Goal: Find specific page/section: Find specific page/section

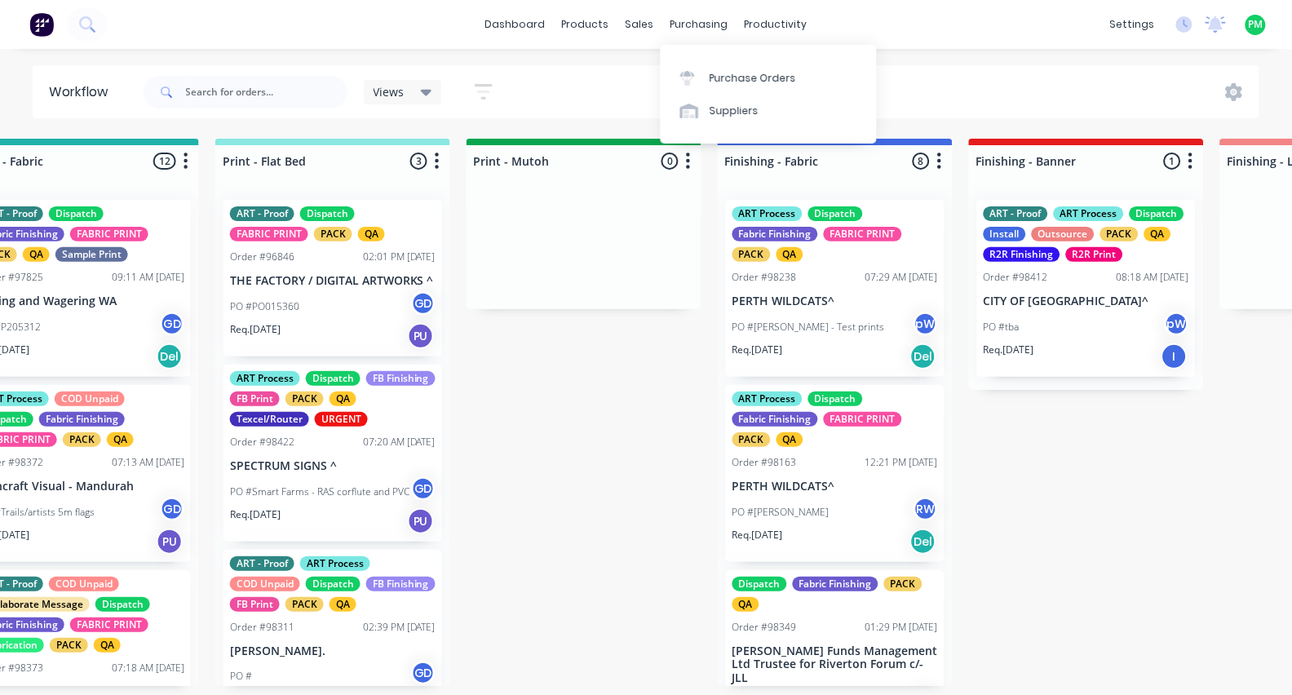
scroll to position [82, 0]
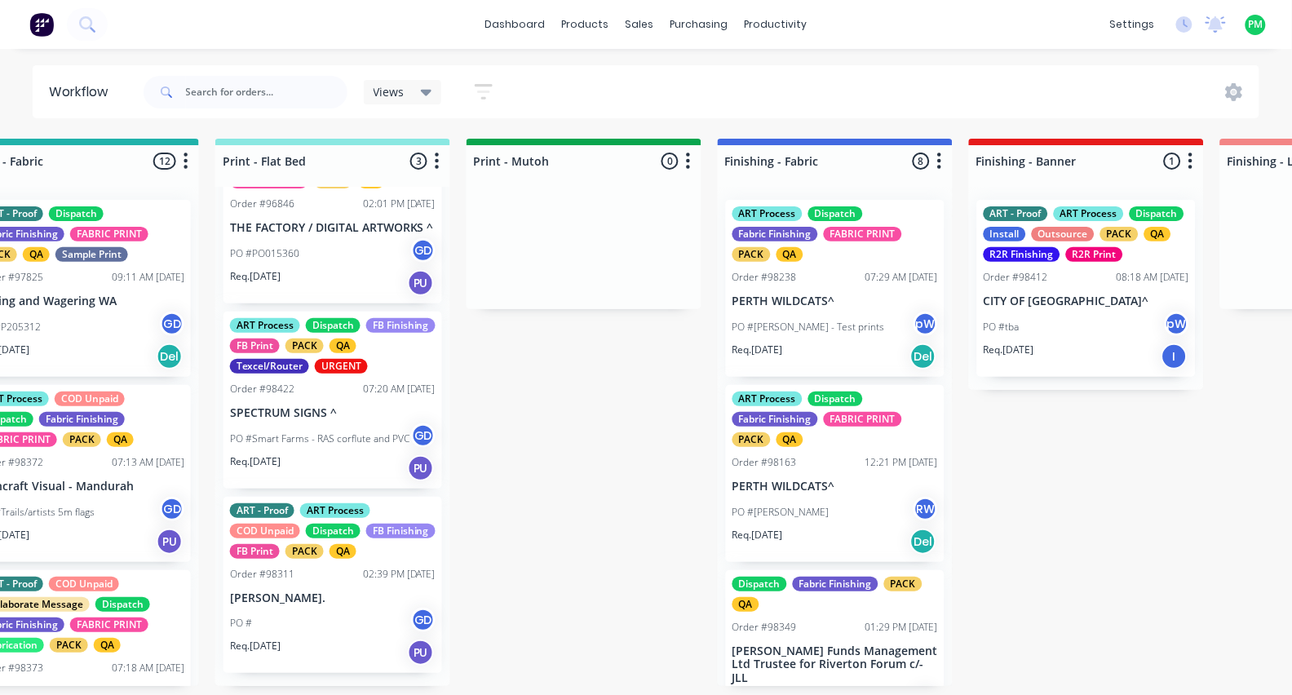
click at [241, 110] on div at bounding box center [246, 92] width 204 height 49
click at [231, 84] on input "text" at bounding box center [266, 92] width 161 height 33
type input "World"
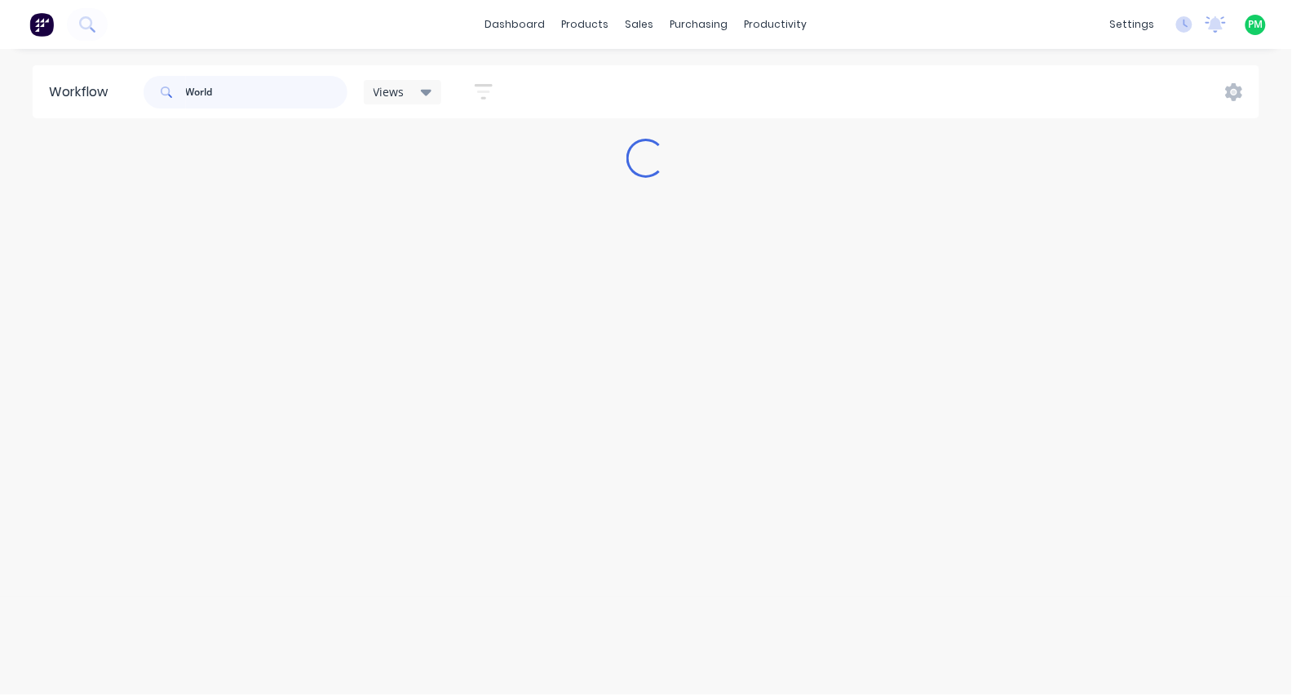
scroll to position [0, 0]
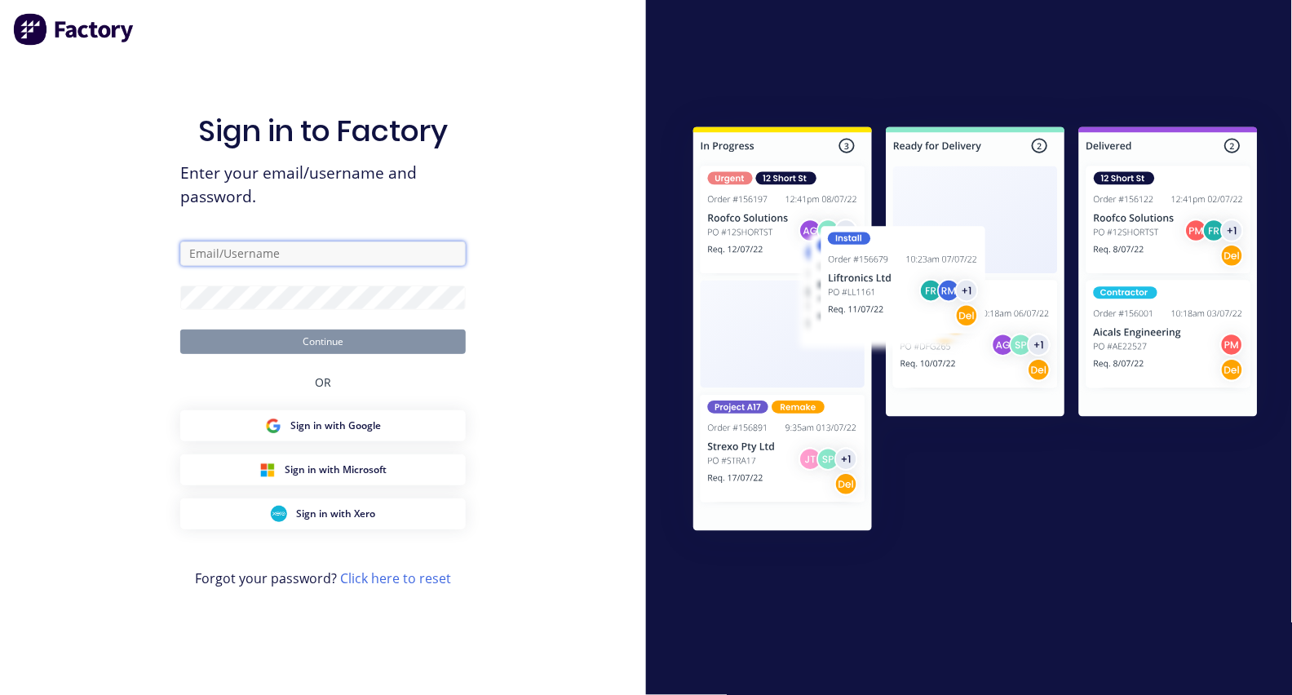
type input "[EMAIL_ADDRESS][DOMAIN_NAME]"
click at [323, 341] on button "Continue" at bounding box center [322, 341] width 285 height 24
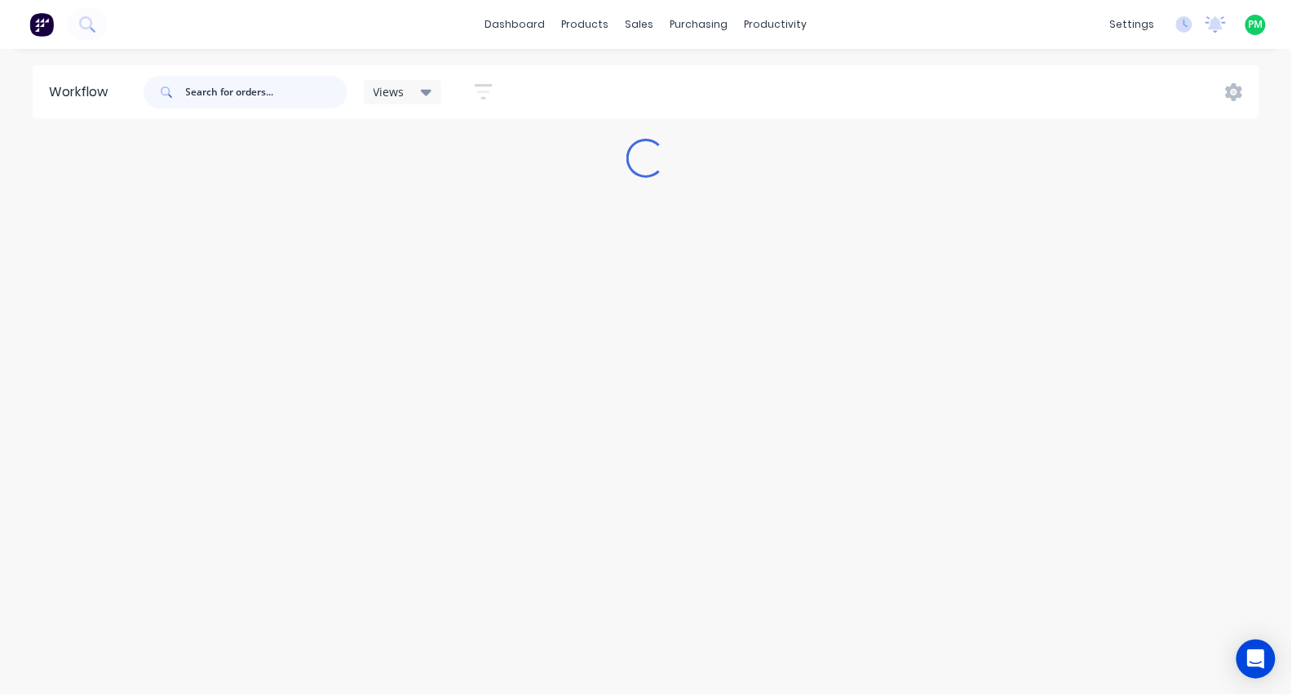
click at [241, 95] on input "text" at bounding box center [266, 92] width 161 height 33
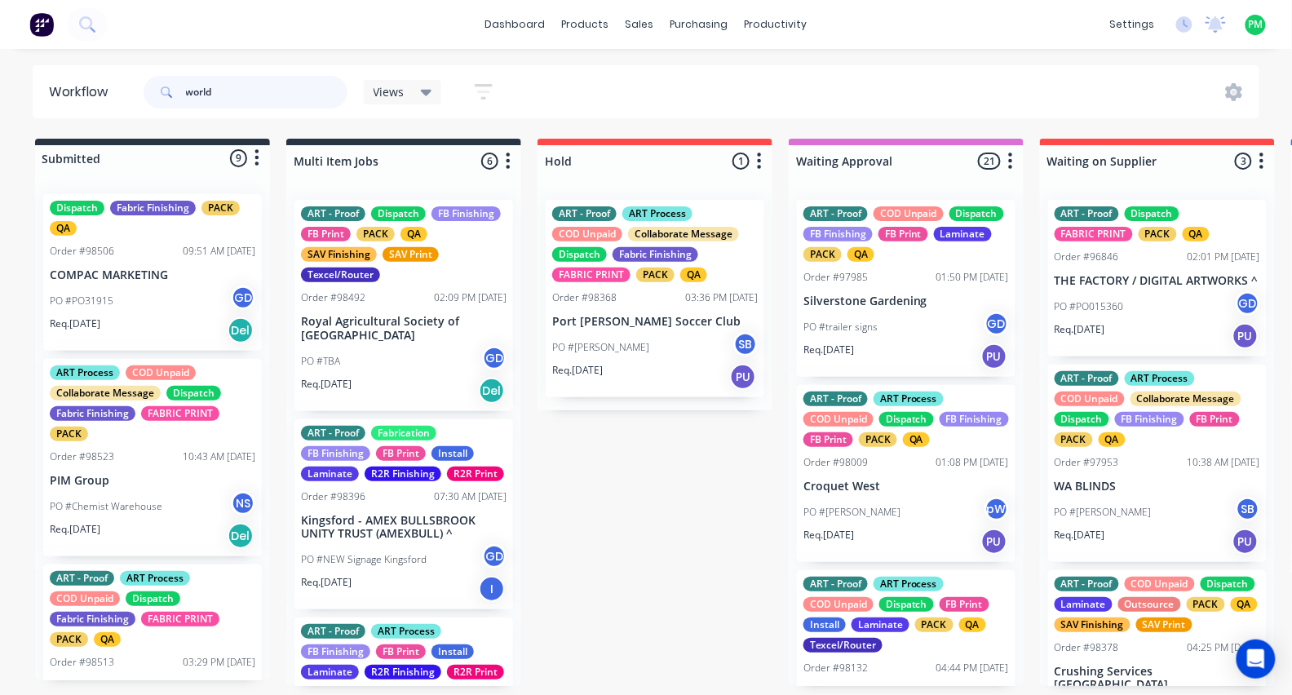
type input "world"
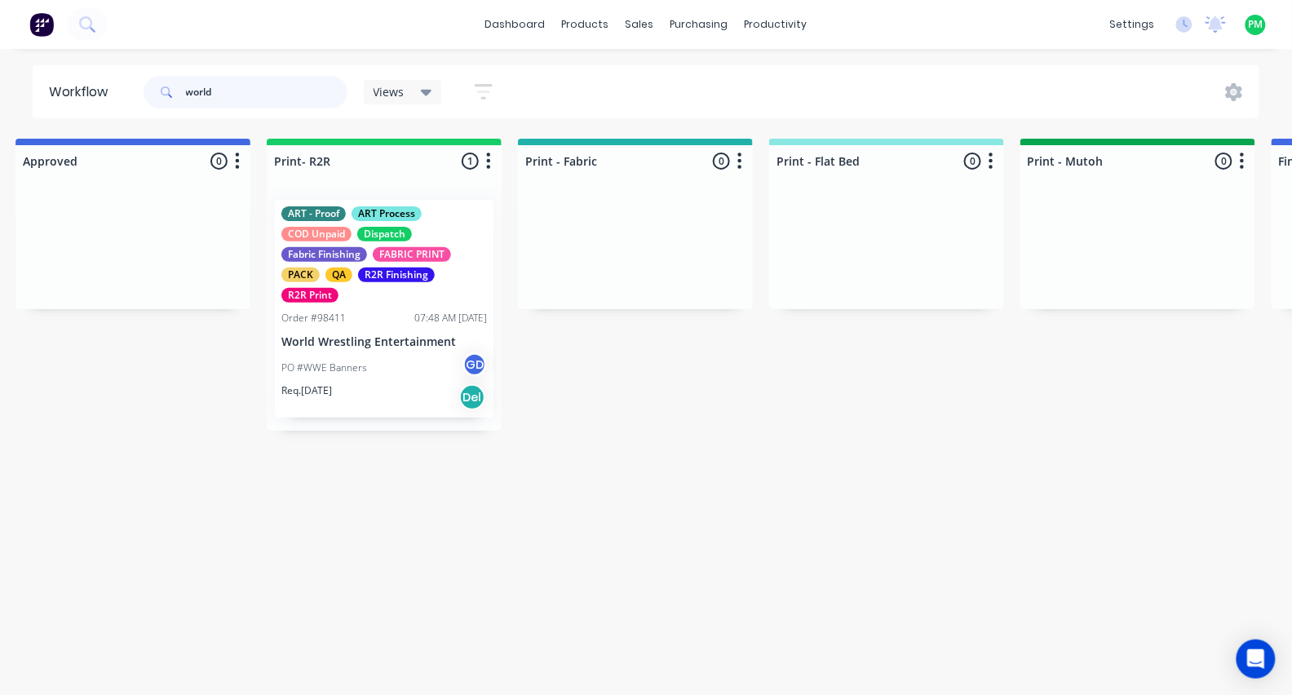
scroll to position [0, 1800]
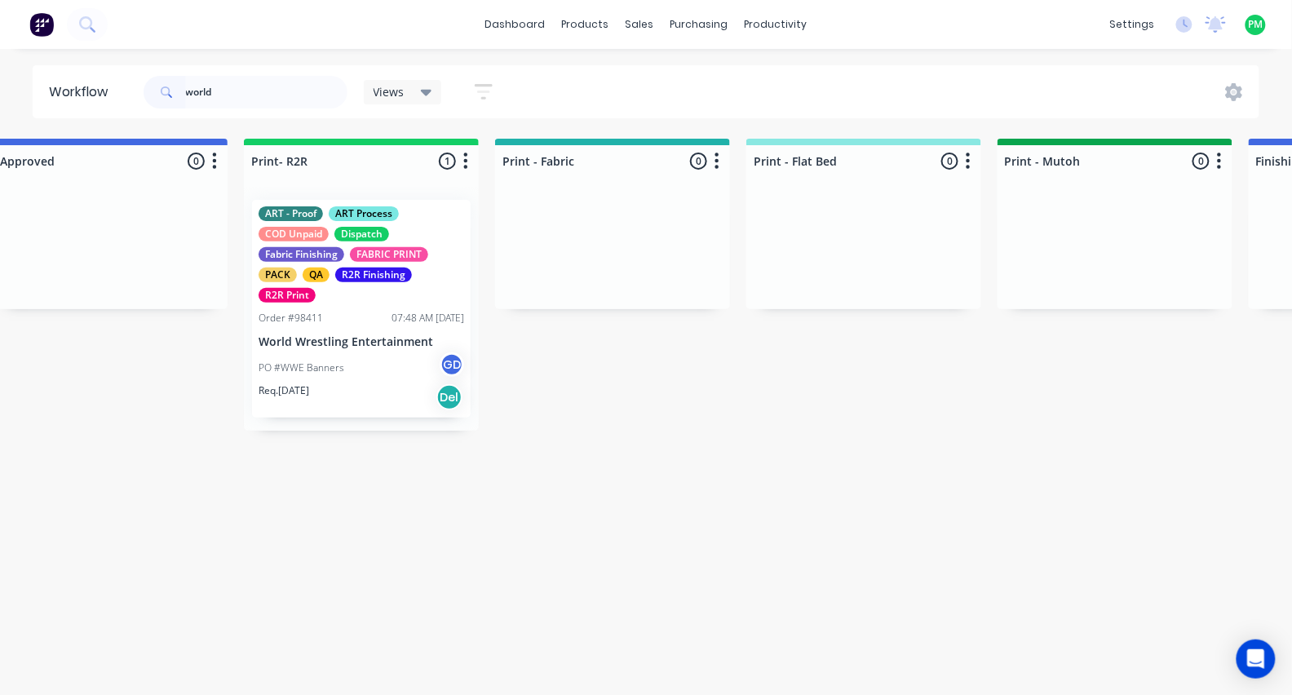
click at [354, 306] on div "ART - Proof ART Process COD Unpaid Dispatch Fabric Finishing FABRIC PRINT PACK …" at bounding box center [361, 309] width 219 height 218
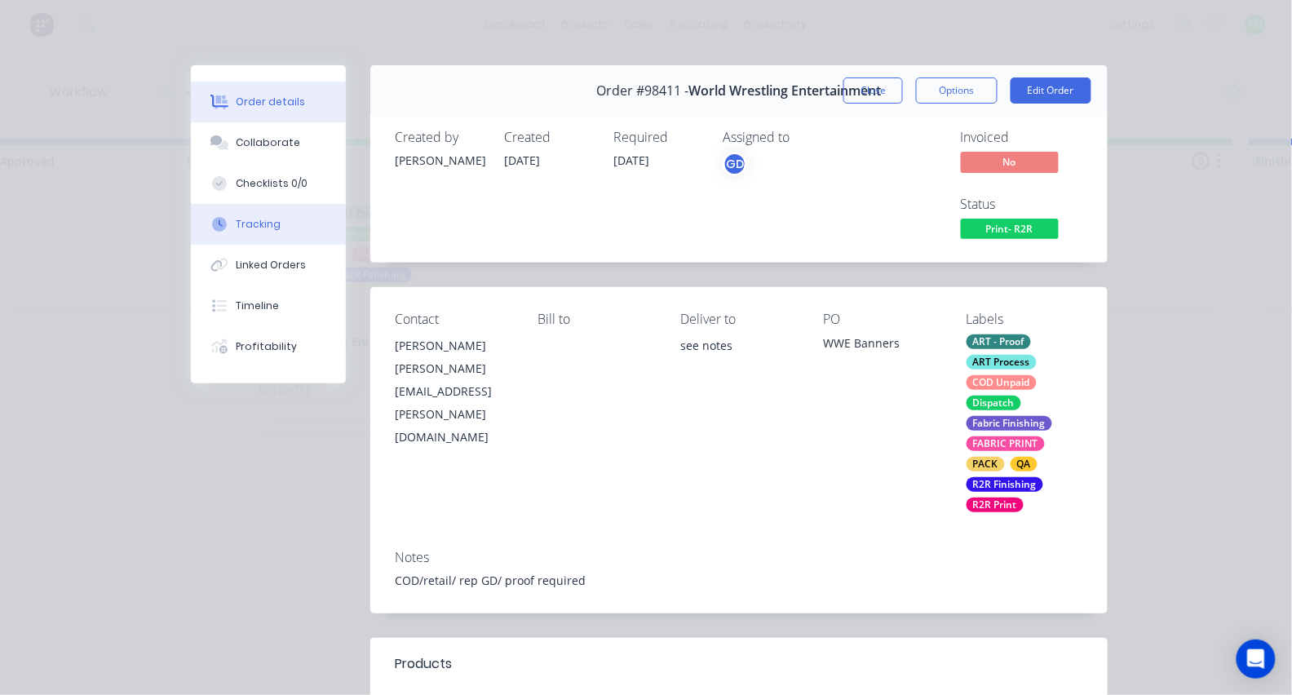
click at [236, 224] on div "Tracking" at bounding box center [258, 224] width 45 height 15
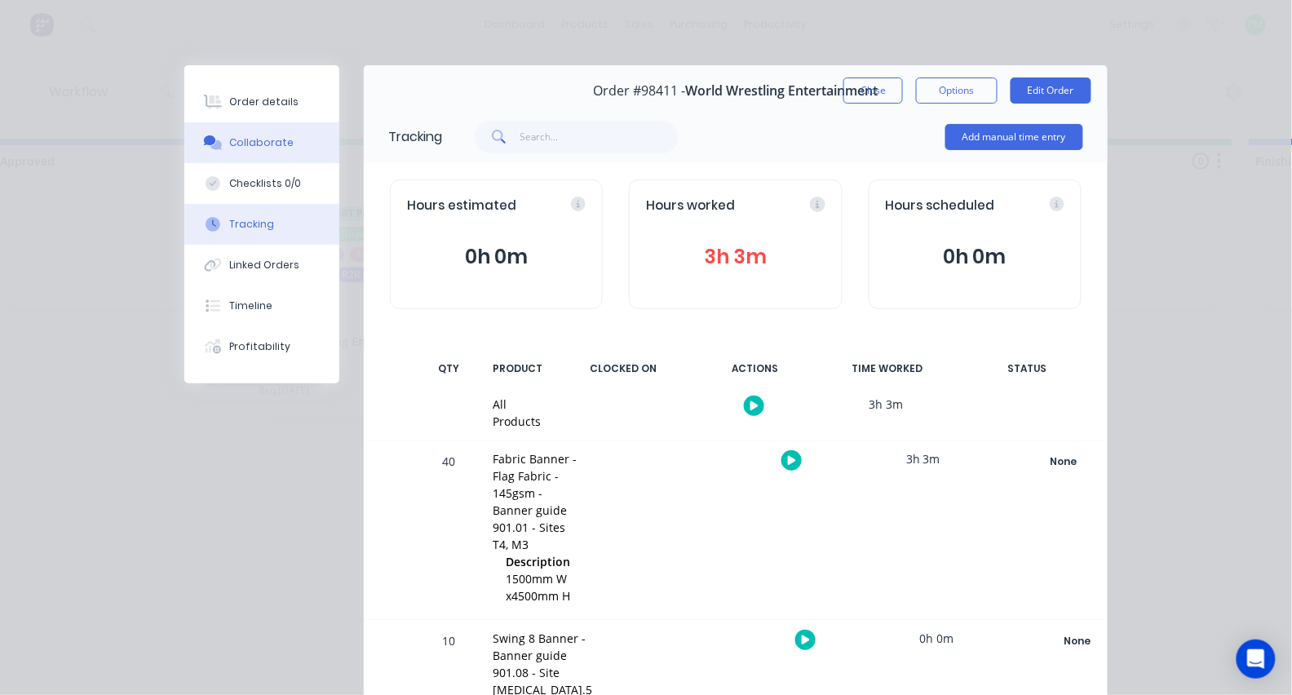
click at [263, 132] on button "Collaborate" at bounding box center [261, 142] width 155 height 41
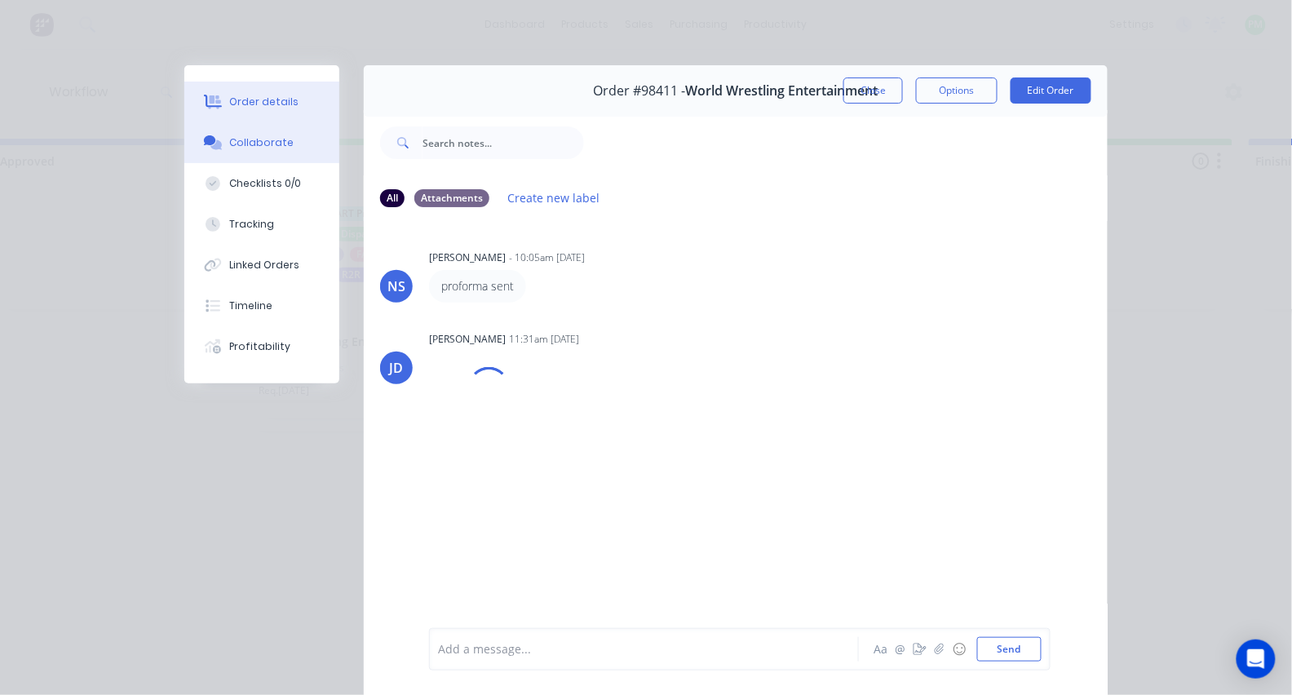
click at [267, 115] on button "Order details" at bounding box center [261, 102] width 155 height 41
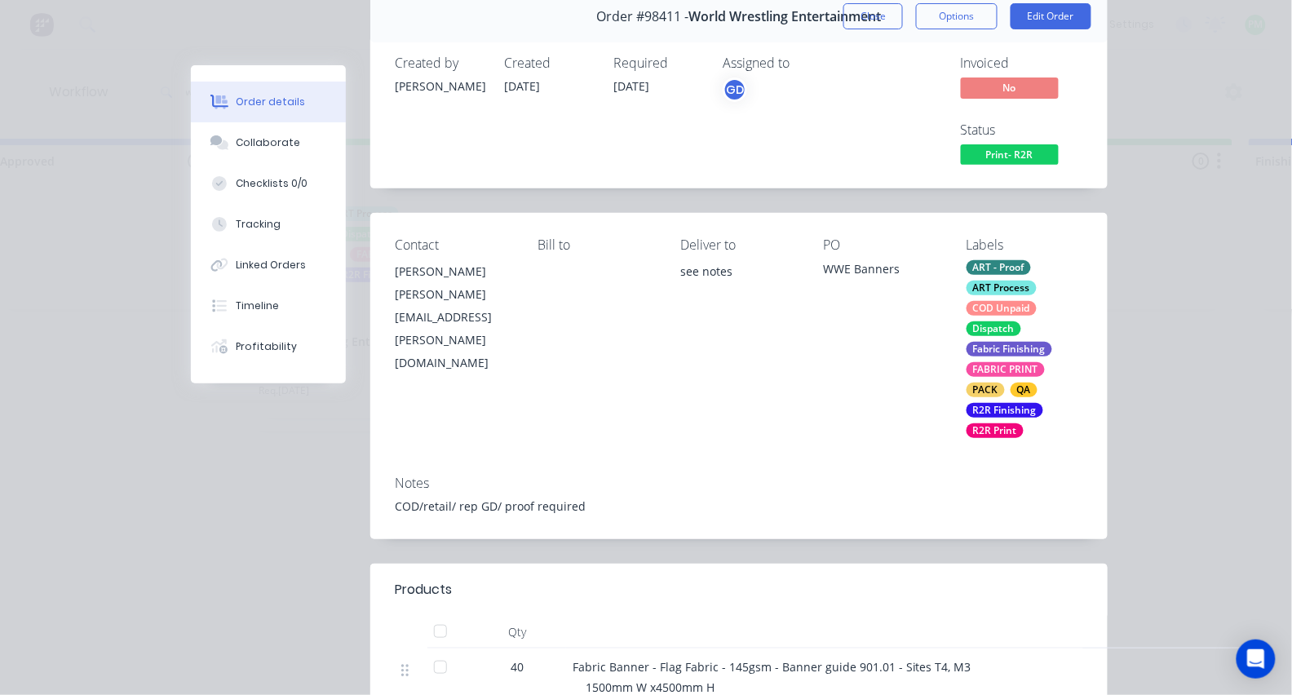
scroll to position [79, 0]
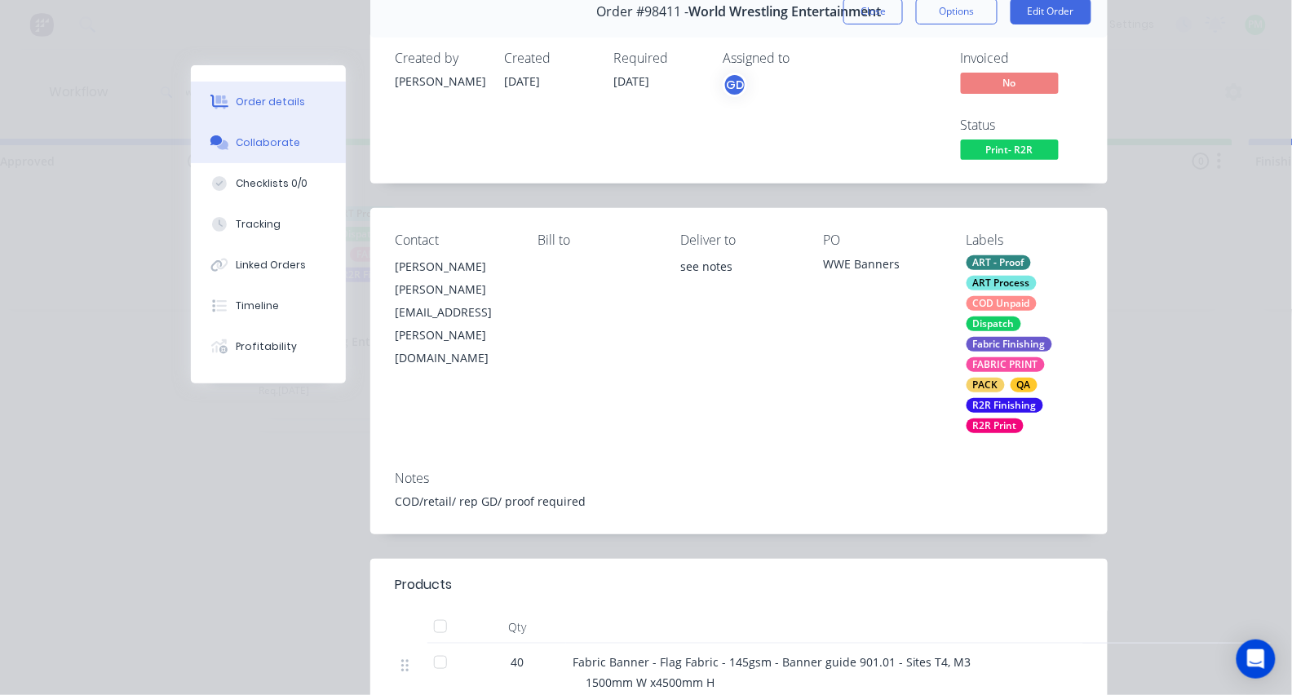
click at [260, 139] on div "Collaborate" at bounding box center [268, 142] width 64 height 15
